Goal: Check status: Check status

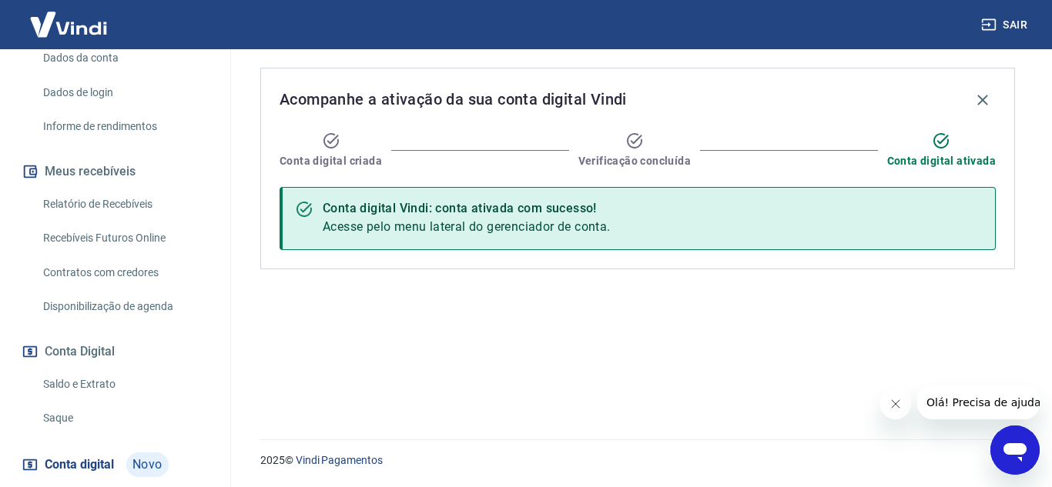
scroll to position [308, 0]
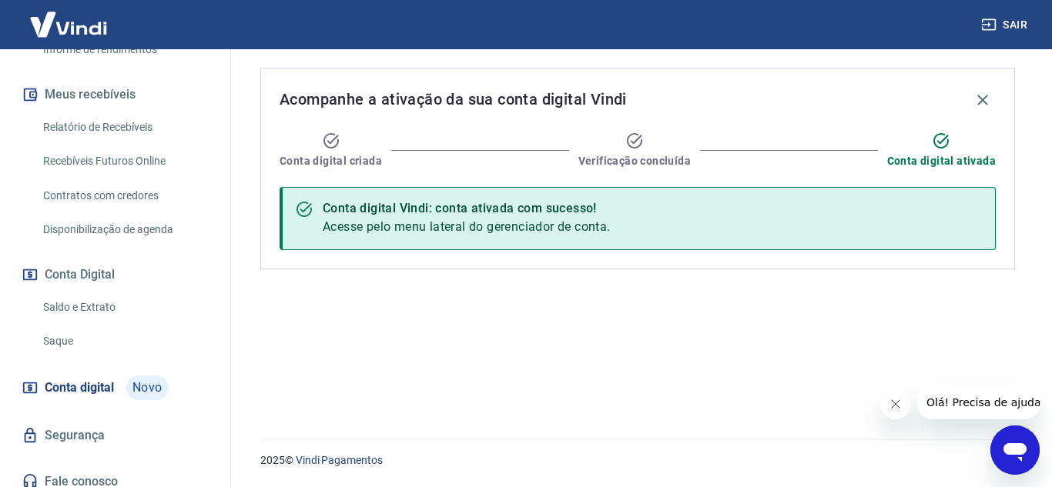
click at [86, 391] on link "Conta digital Novo" at bounding box center [114, 388] width 193 height 37
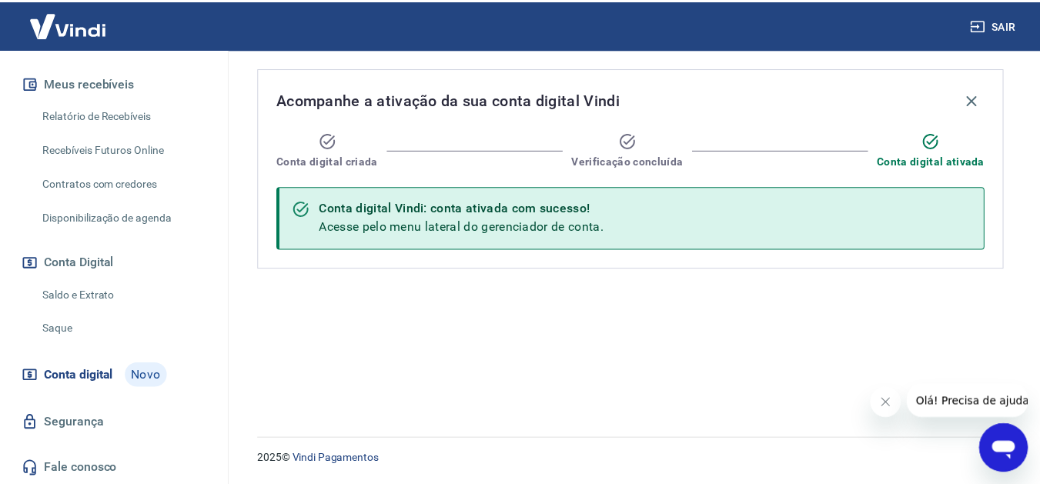
scroll to position [336, 0]
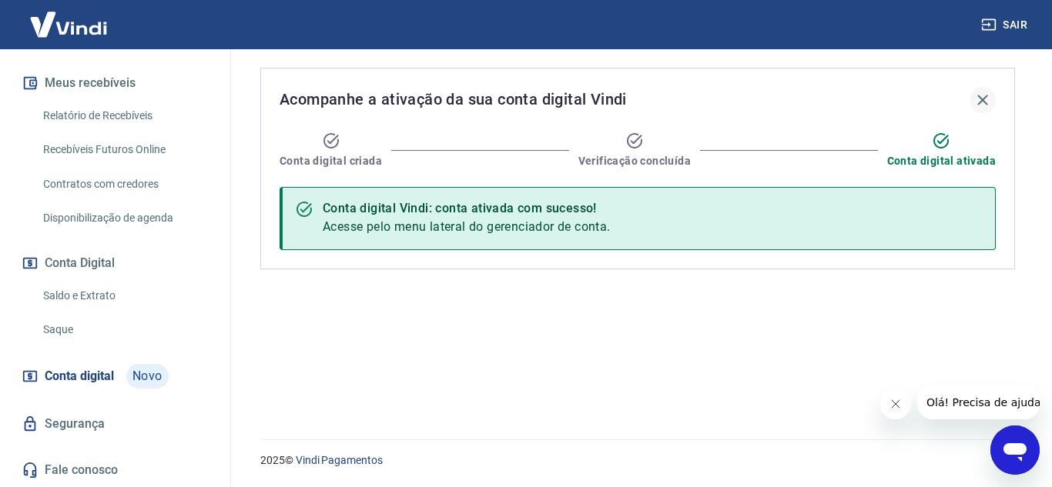
click at [982, 105] on icon "button" at bounding box center [982, 100] width 18 height 18
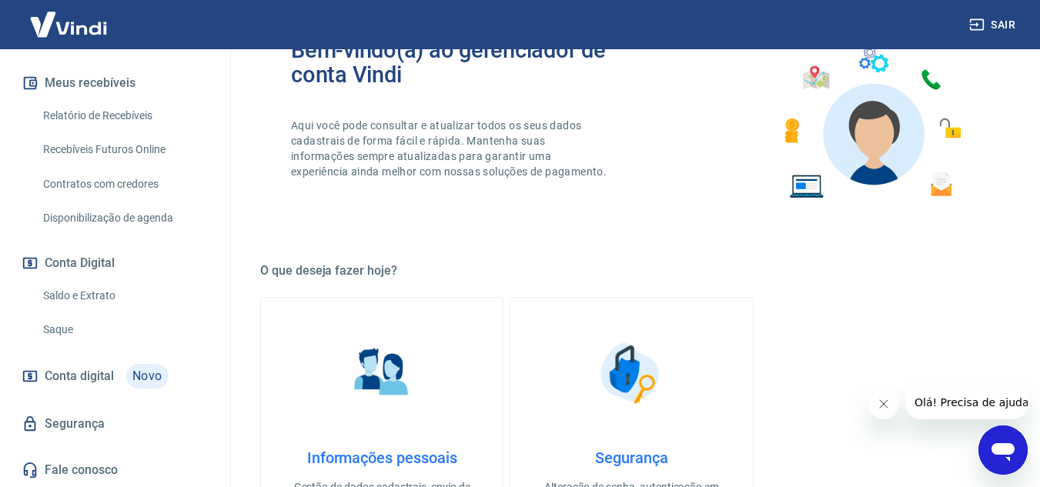
scroll to position [231, 0]
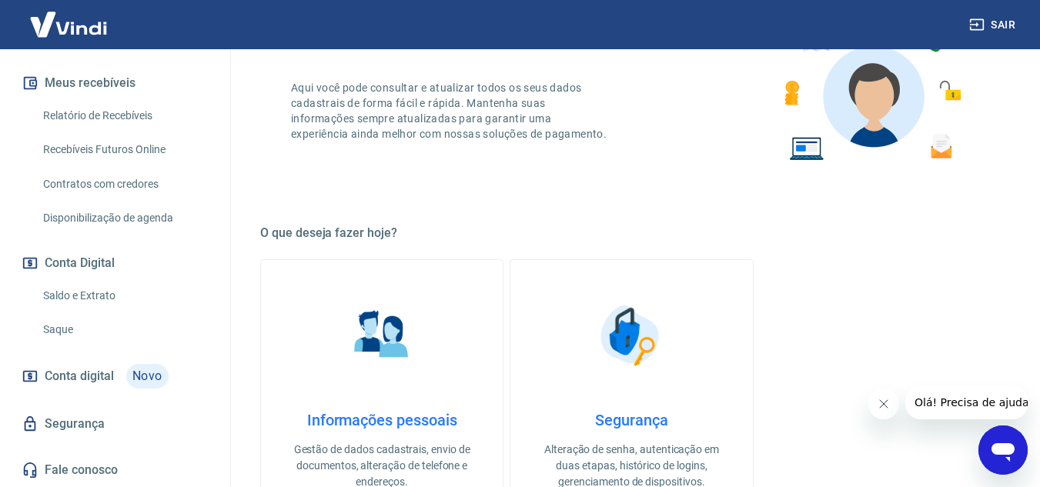
click at [139, 373] on span "Novo" at bounding box center [147, 376] width 42 height 25
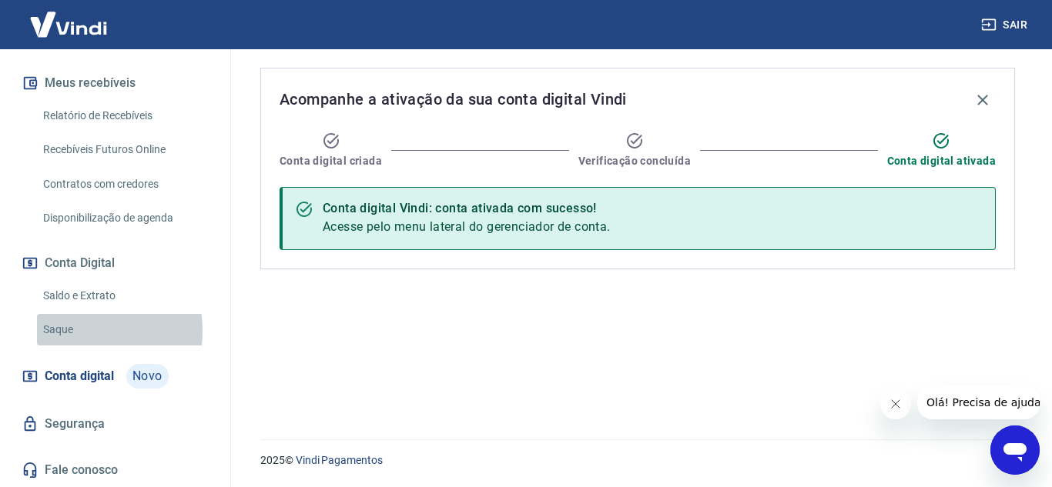
click at [75, 331] on link "Saque" at bounding box center [124, 330] width 175 height 32
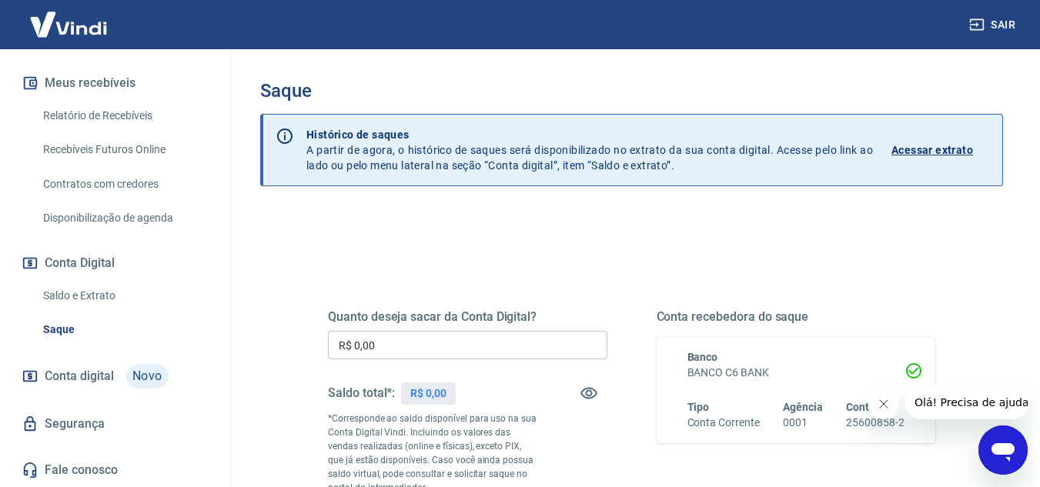
click at [883, 407] on icon "Fechar mensagem da empresa" at bounding box center [883, 404] width 12 height 12
click at [44, 264] on button "Conta Digital" at bounding box center [114, 263] width 193 height 34
click at [50, 300] on link "Saldo e Extrato" at bounding box center [124, 296] width 175 height 32
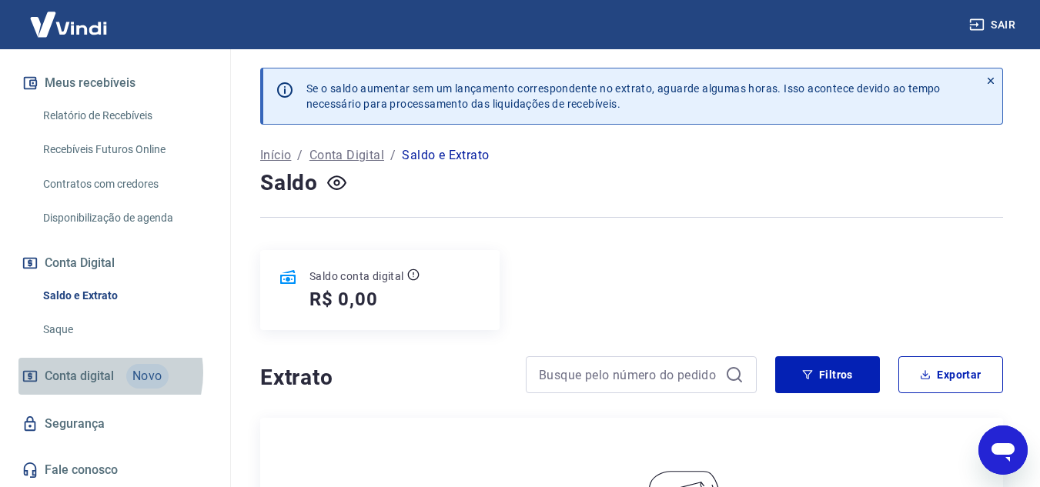
click at [99, 371] on span "Conta digital" at bounding box center [79, 377] width 69 height 22
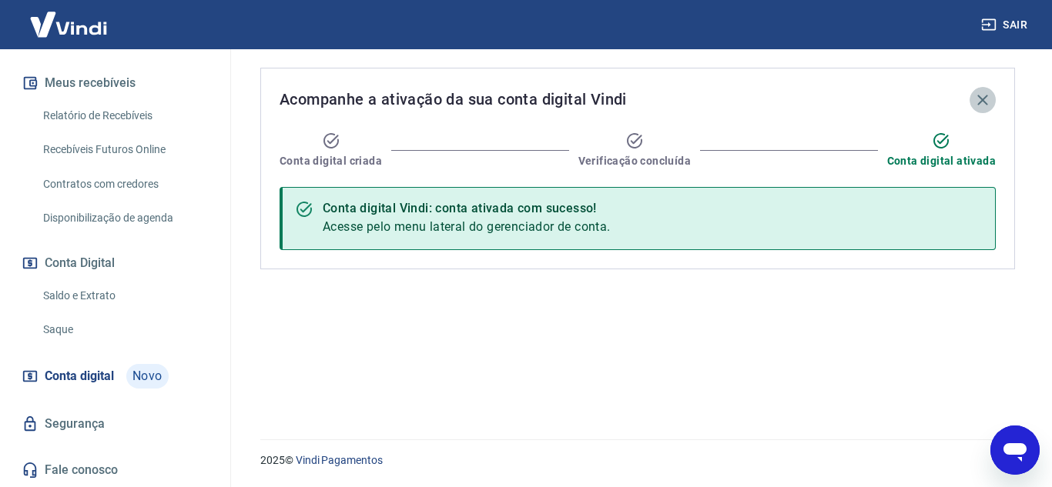
click at [986, 102] on icon "button" at bounding box center [982, 100] width 18 height 18
